Goal: Task Accomplishment & Management: Use online tool/utility

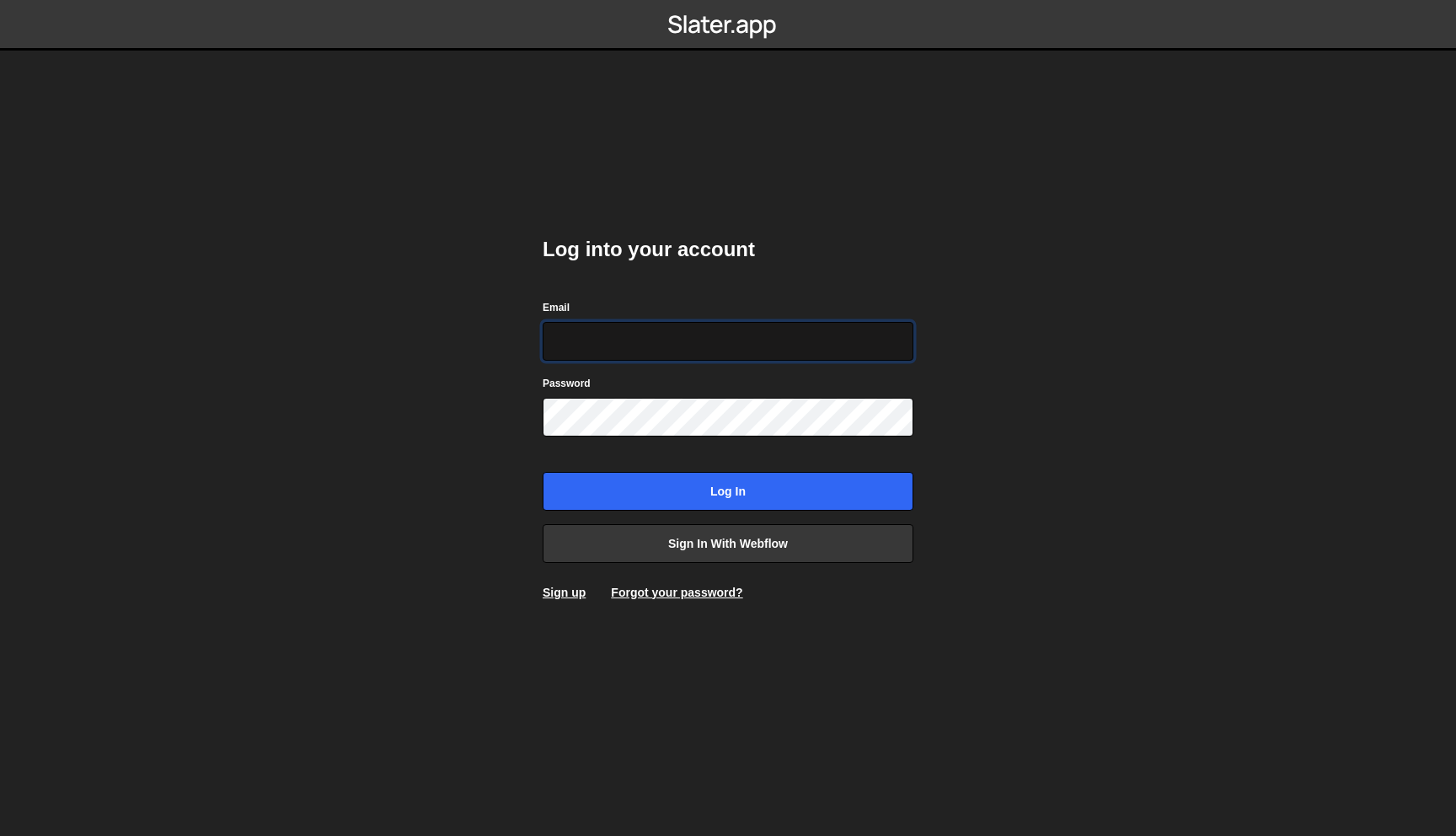
type input "[EMAIL_ADDRESS][DOMAIN_NAME]"
click at [542, 472] on input "Log in" at bounding box center [727, 491] width 370 height 39
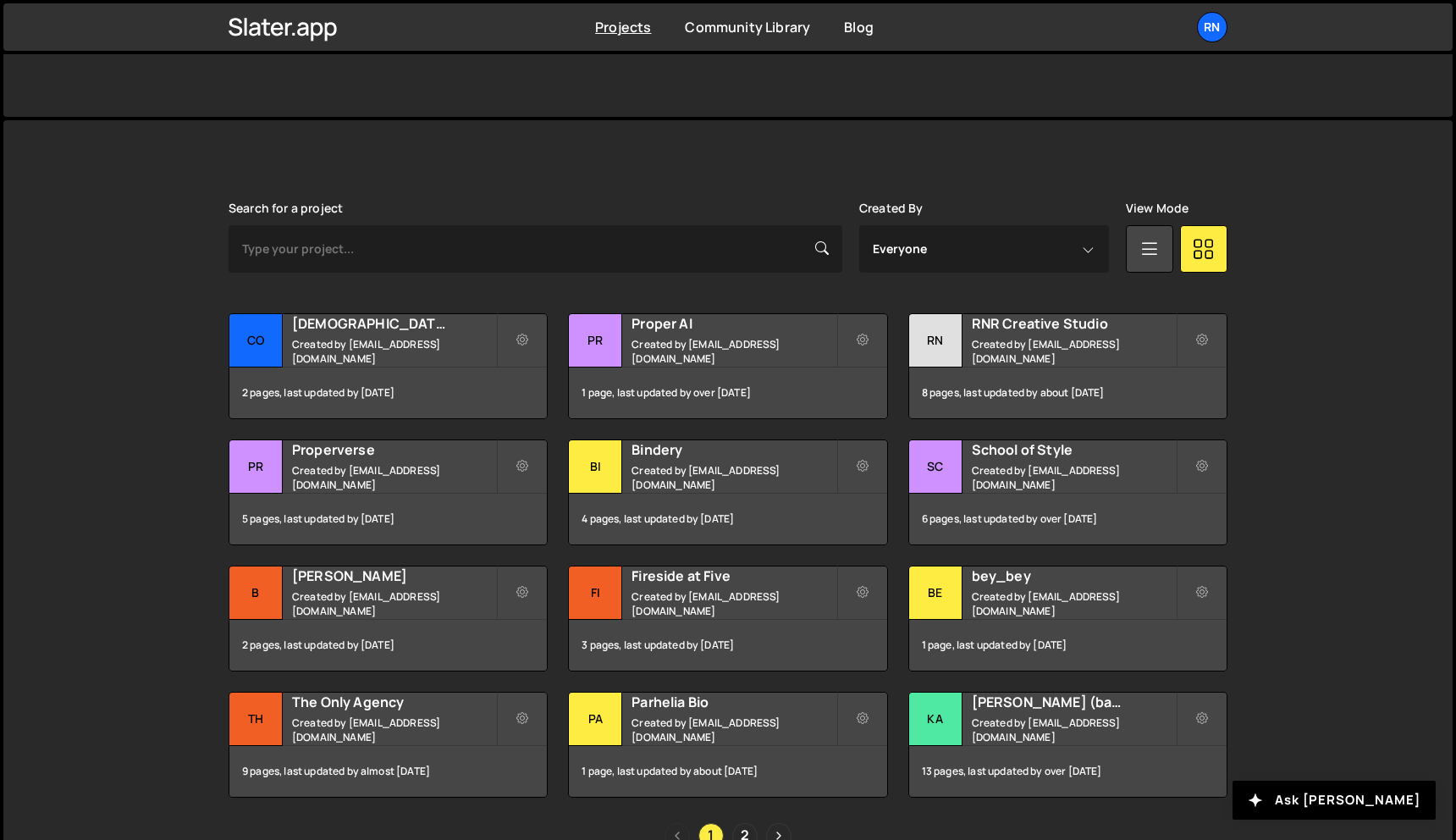
scroll to position [461, 0]
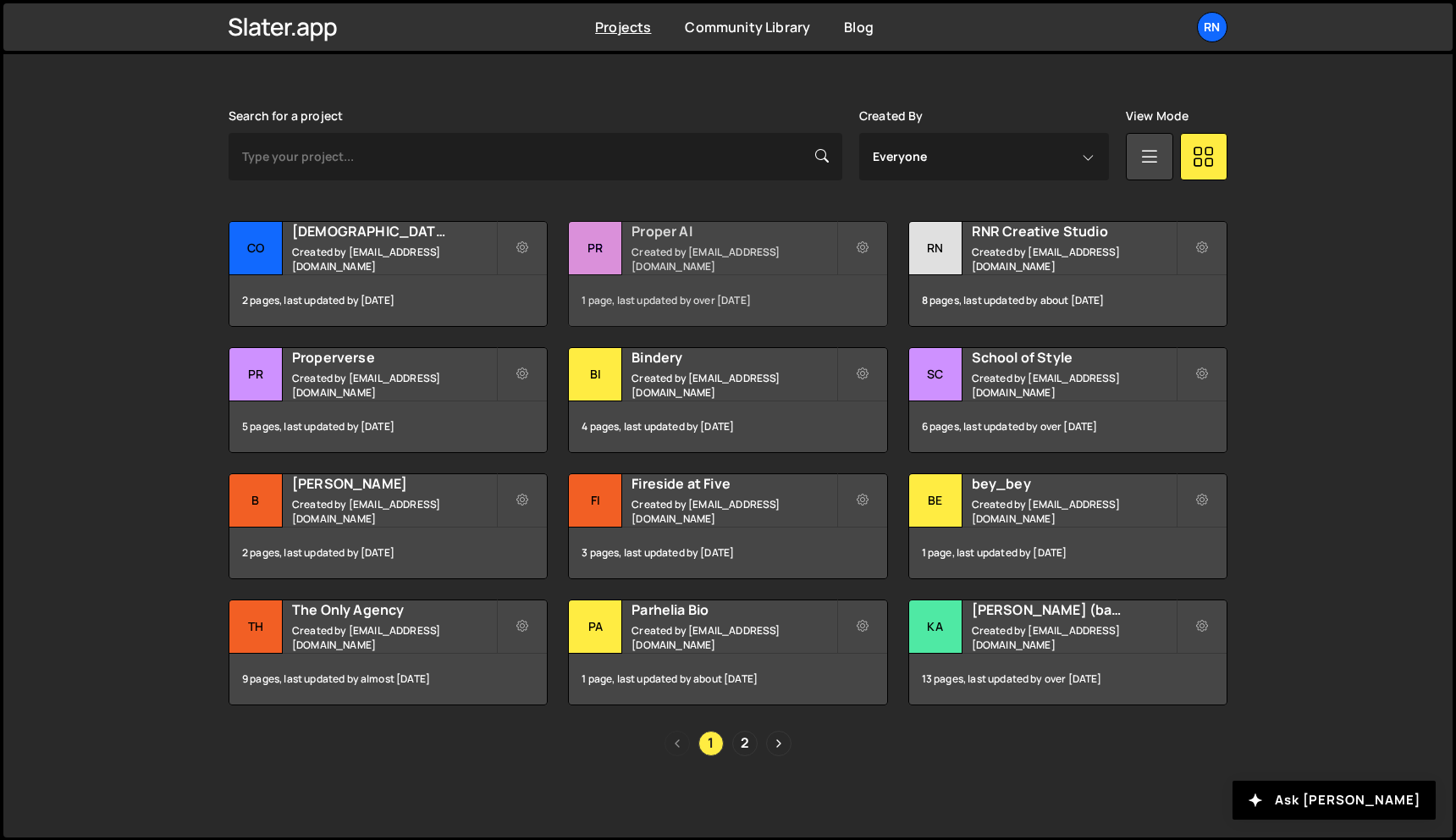
click at [717, 273] on div "Proper AI Created by [EMAIL_ADDRESS][DOMAIN_NAME]" at bounding box center [728, 248] width 318 height 53
